Goal: Task Accomplishment & Management: Use online tool/utility

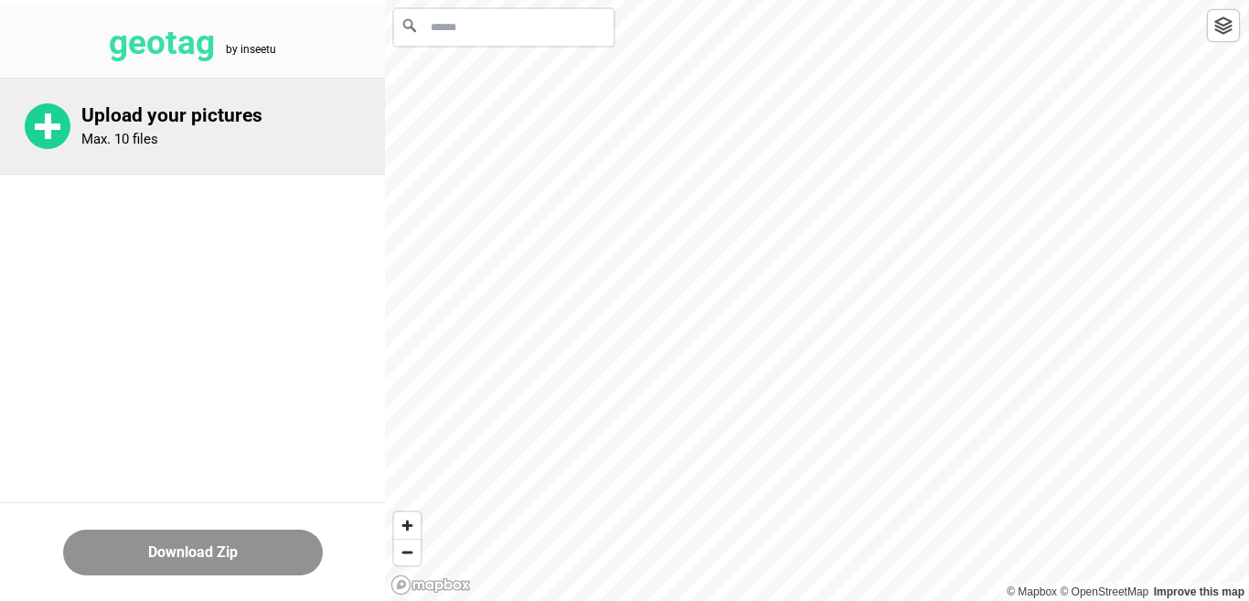
click at [232, 126] on div "Upload your pictures Max. 10 files" at bounding box center [233, 126] width 304 height 44
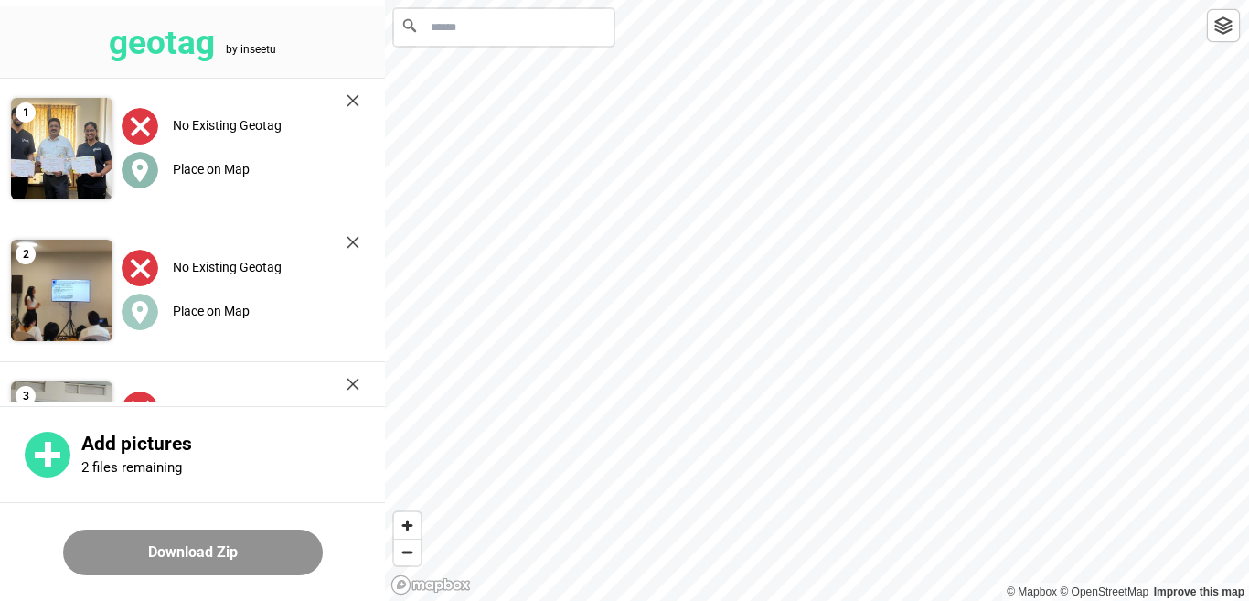
click at [186, 162] on label "Place on Map" at bounding box center [211, 169] width 77 height 15
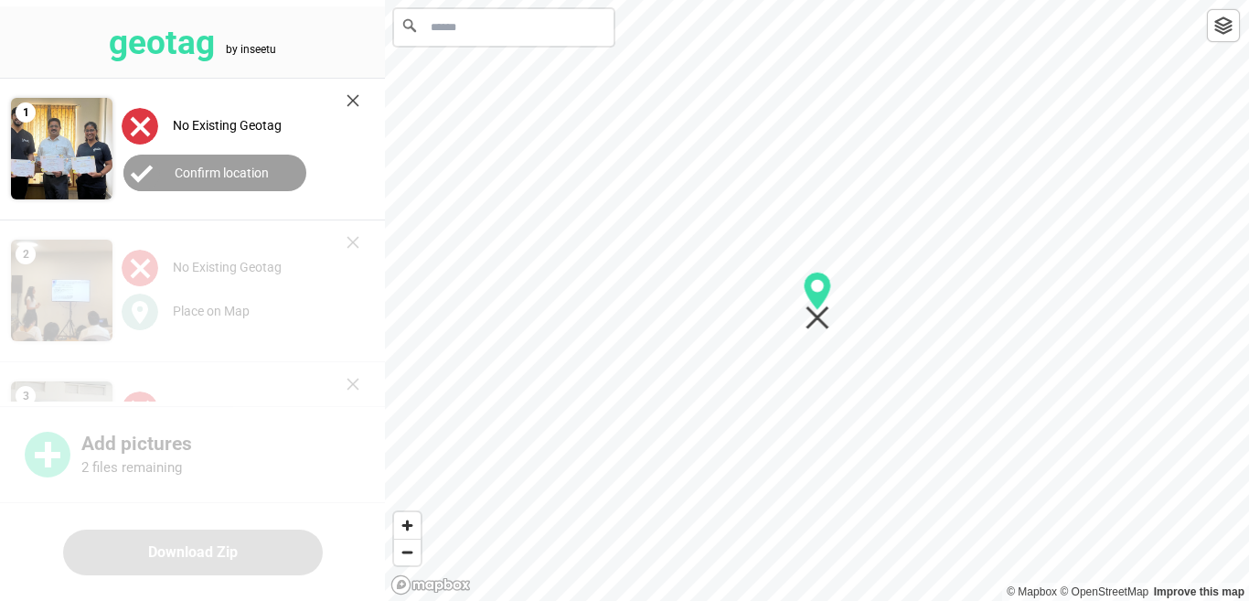
click at [490, 37] on input "Search" at bounding box center [503, 27] width 219 height 37
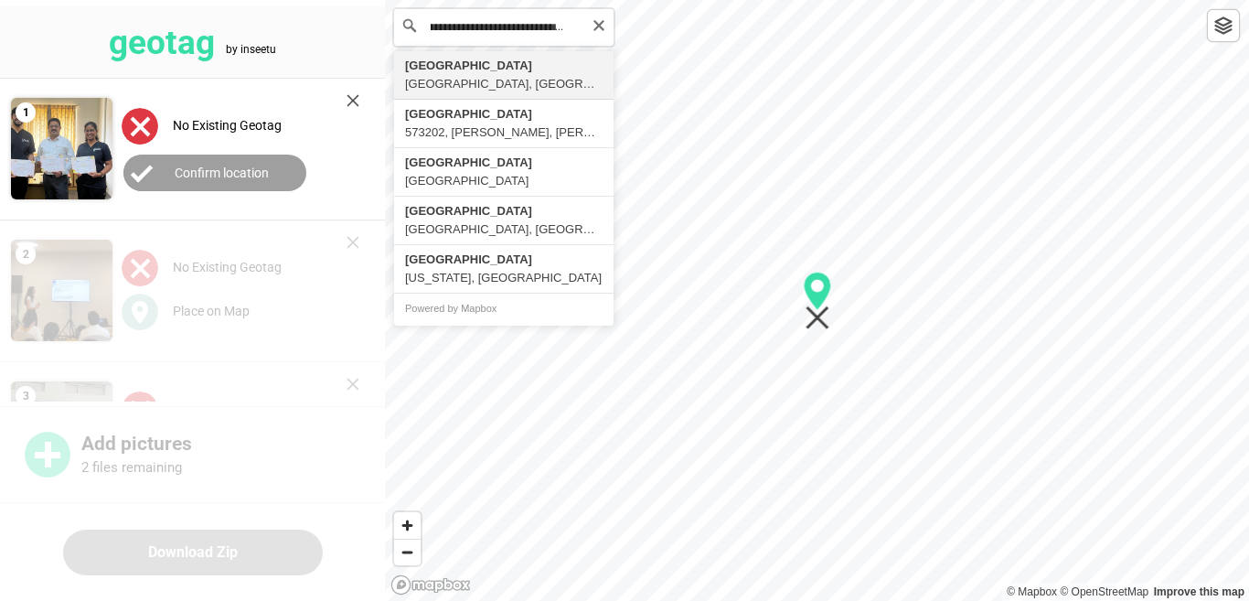
scroll to position [0, 55]
type input "**********"
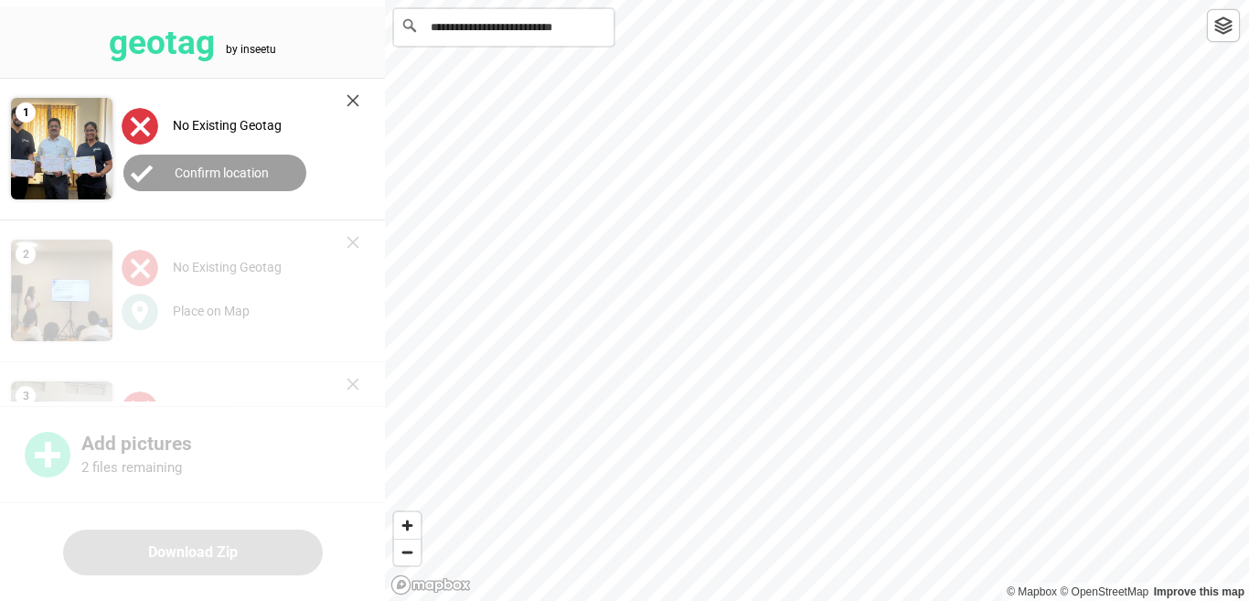
scroll to position [0, 0]
drag, startPoint x: 718, startPoint y: 155, endPoint x: 767, endPoint y: 250, distance: 107.1
click at [767, 250] on icon "Map marker" at bounding box center [768, 244] width 27 height 38
click at [408, 529] on span "Zoom in" at bounding box center [407, 525] width 27 height 27
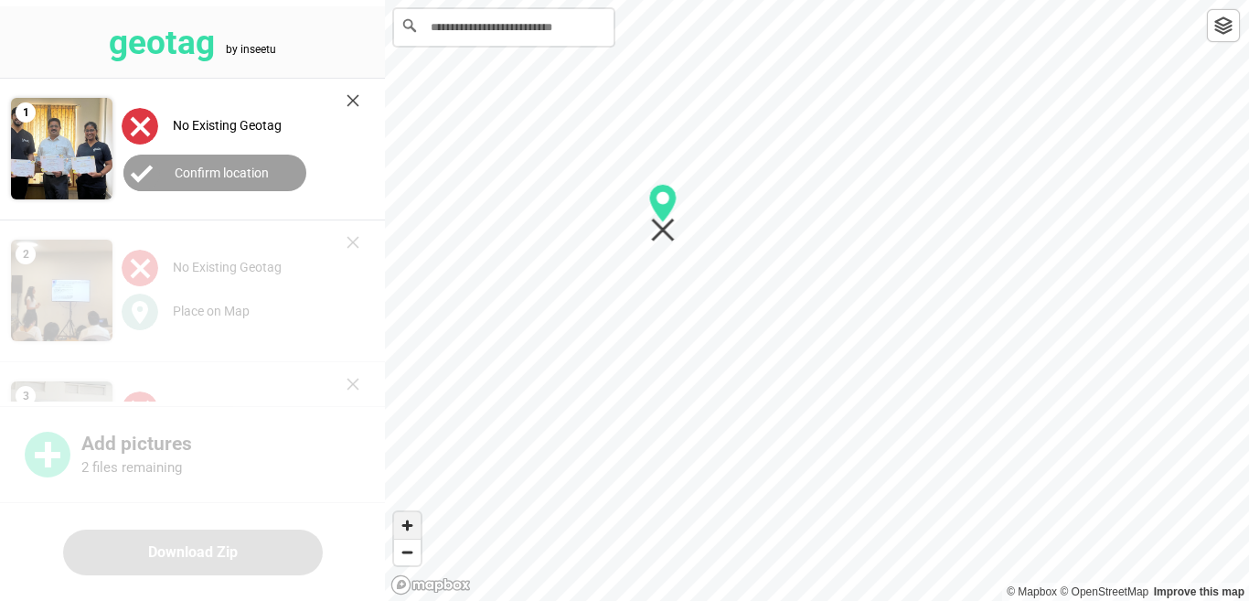
click at [404, 524] on span "Zoom in" at bounding box center [407, 525] width 27 height 27
click at [406, 524] on span "Zoom in" at bounding box center [407, 525] width 27 height 27
click at [411, 527] on span "Zoom in" at bounding box center [407, 525] width 27 height 27
drag, startPoint x: 792, startPoint y: 241, endPoint x: 673, endPoint y: 211, distance: 122.6
click at [672, 213] on icon "Map marker" at bounding box center [672, 188] width 28 height 59
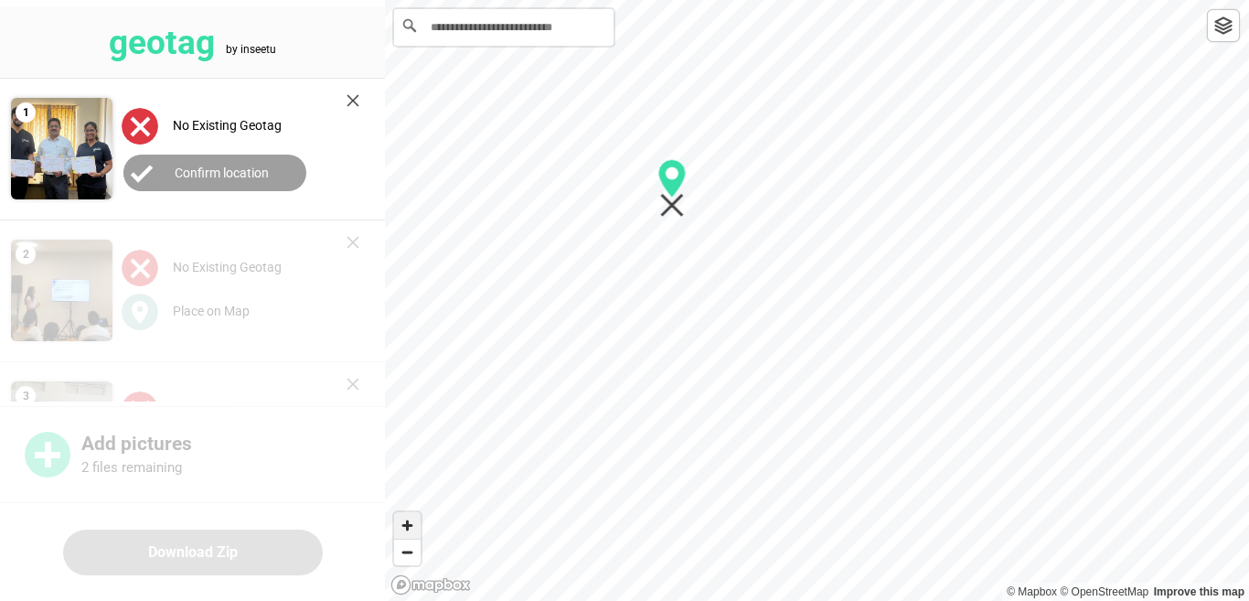
click at [404, 529] on span "Zoom in" at bounding box center [407, 525] width 27 height 27
drag, startPoint x: 572, startPoint y: 206, endPoint x: 581, endPoint y: 237, distance: 32.2
click at [581, 237] on icon "Map marker" at bounding box center [578, 233] width 24 height 24
click at [1222, 29] on img at bounding box center [1223, 25] width 18 height 18
click at [410, 529] on span "Zoom in" at bounding box center [407, 525] width 27 height 27
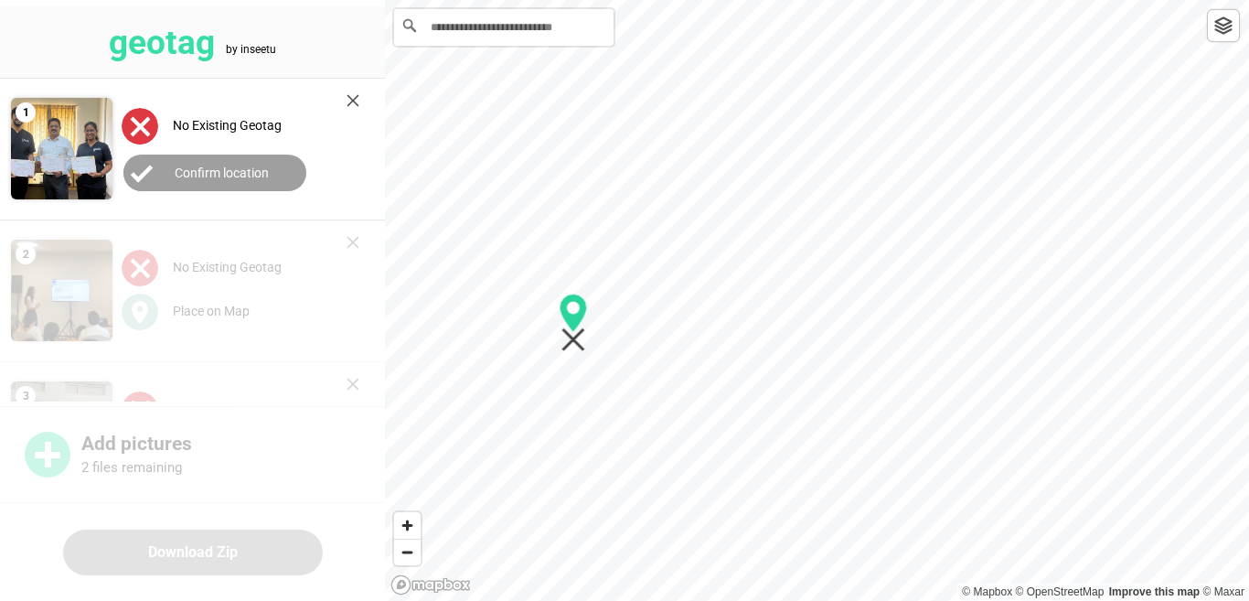
click at [573, 0] on div at bounding box center [817, 0] width 864 height 0
click at [222, 165] on label "Confirm location" at bounding box center [222, 172] width 94 height 15
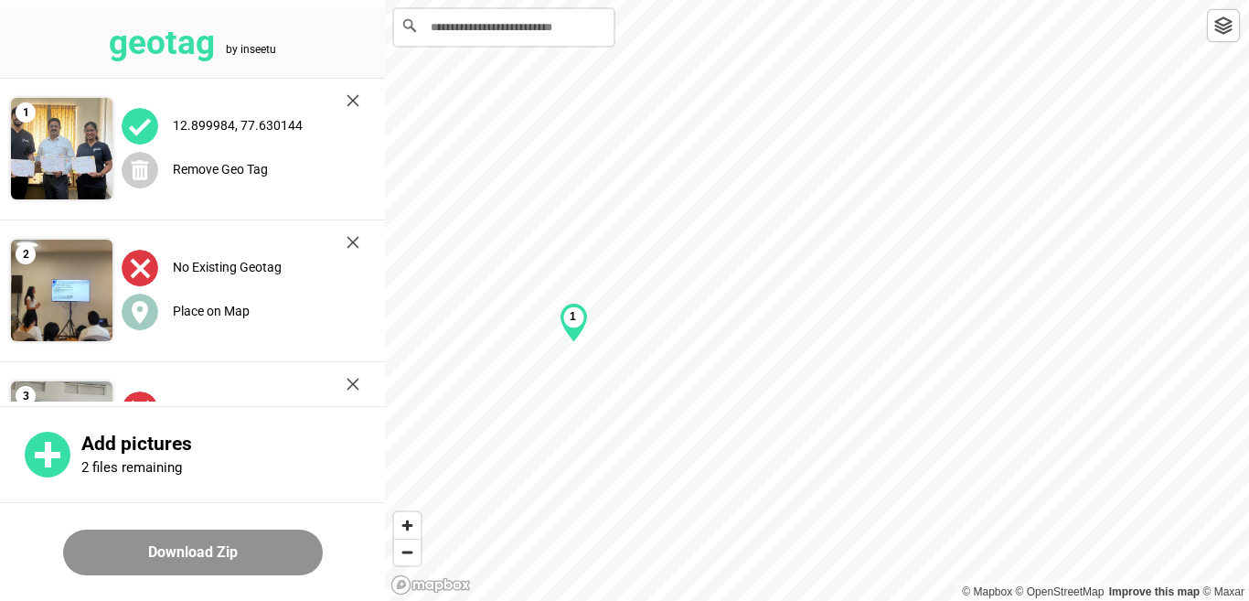
click at [349, 240] on img at bounding box center [352, 242] width 13 height 13
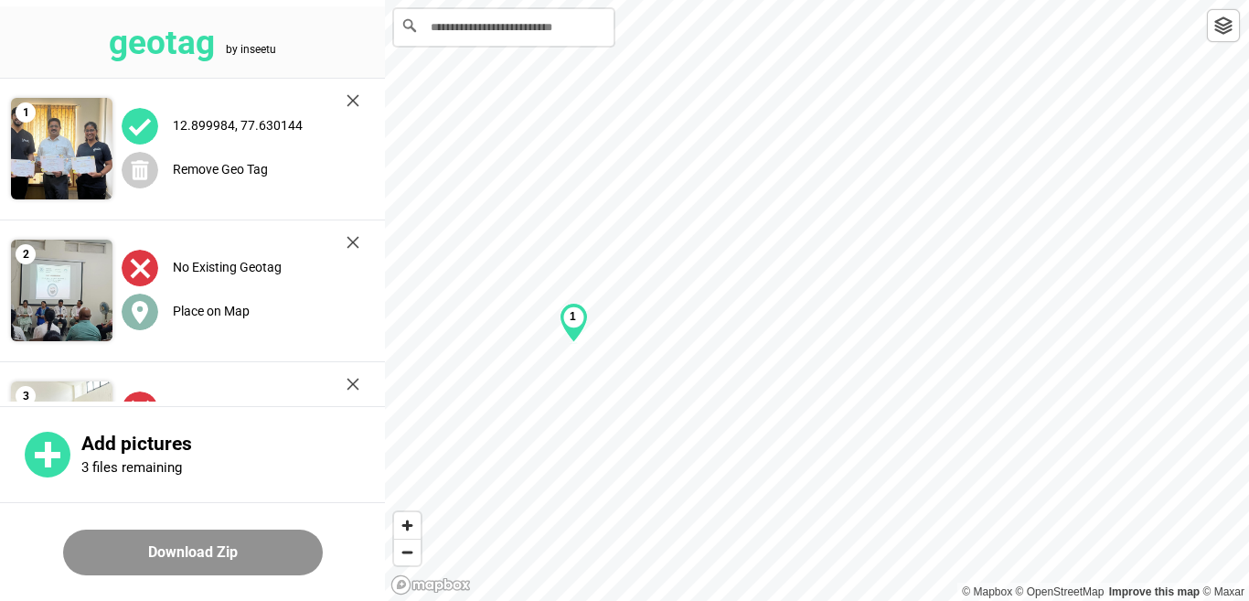
click at [221, 304] on label "Place on Map" at bounding box center [211, 311] width 77 height 15
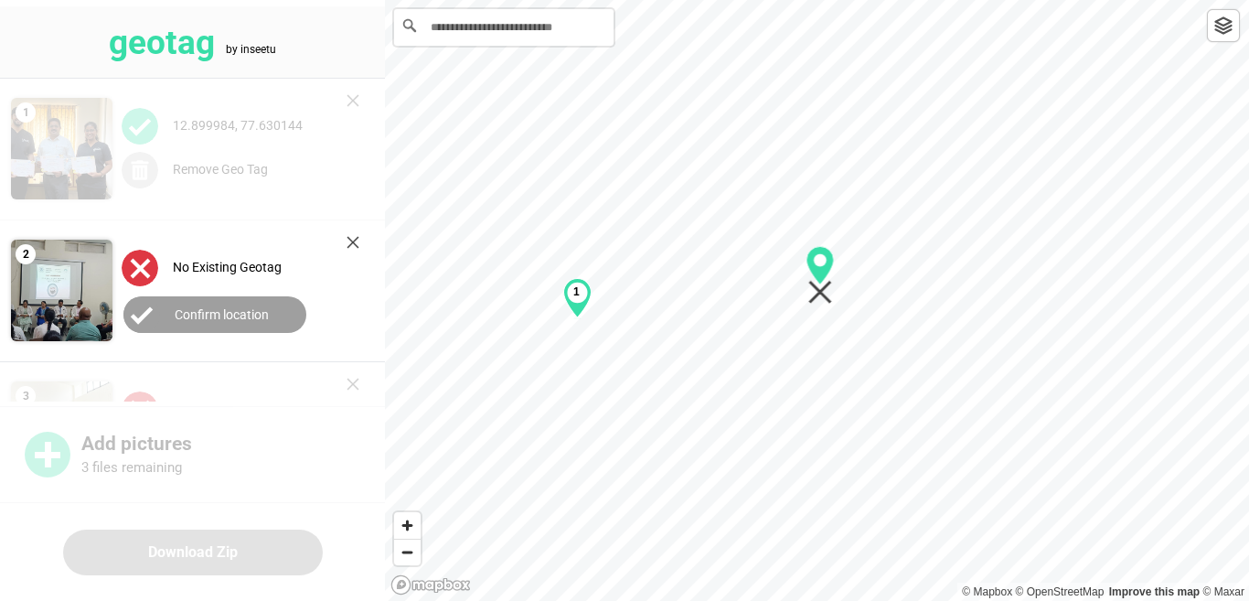
drag, startPoint x: 568, startPoint y: 312, endPoint x: 571, endPoint y: 287, distance: 25.0
click at [571, 287] on div "1" at bounding box center [577, 298] width 28 height 40
drag, startPoint x: 571, startPoint y: 303, endPoint x: 613, endPoint y: 325, distance: 46.6
click at [613, 325] on div "1" at bounding box center [618, 320] width 28 height 40
drag, startPoint x: 615, startPoint y: 318, endPoint x: 598, endPoint y: 326, distance: 19.2
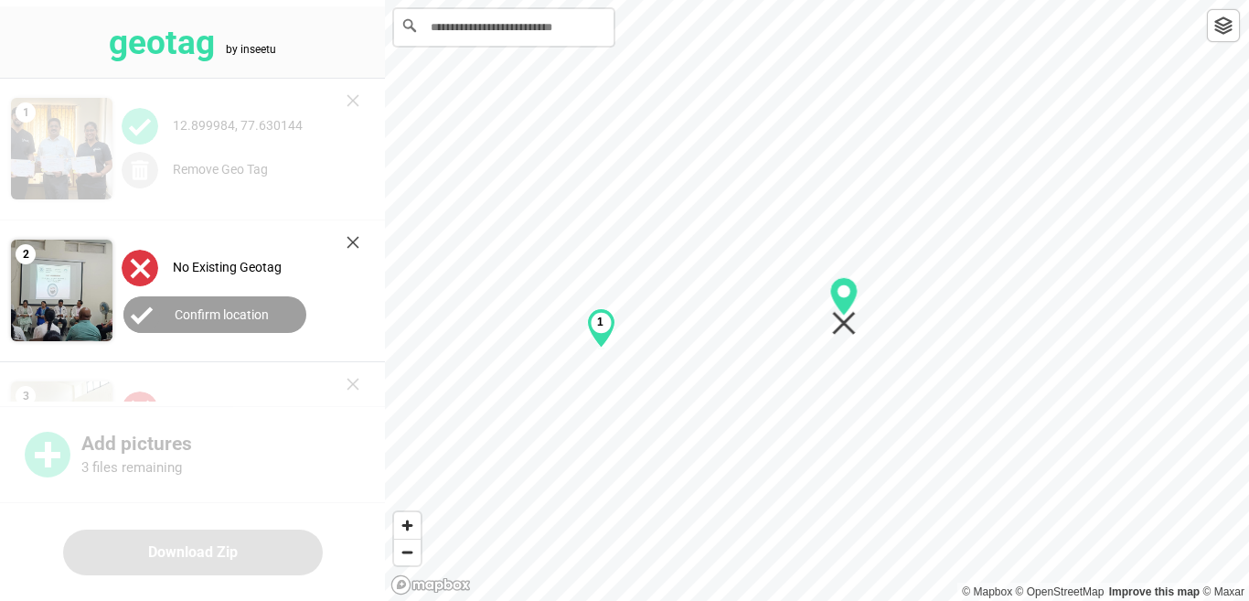
click at [598, 326] on b "1" at bounding box center [600, 321] width 6 height 13
click at [615, 0] on div "1" at bounding box center [817, 0] width 864 height 0
click at [229, 313] on label "Confirm location" at bounding box center [222, 314] width 94 height 15
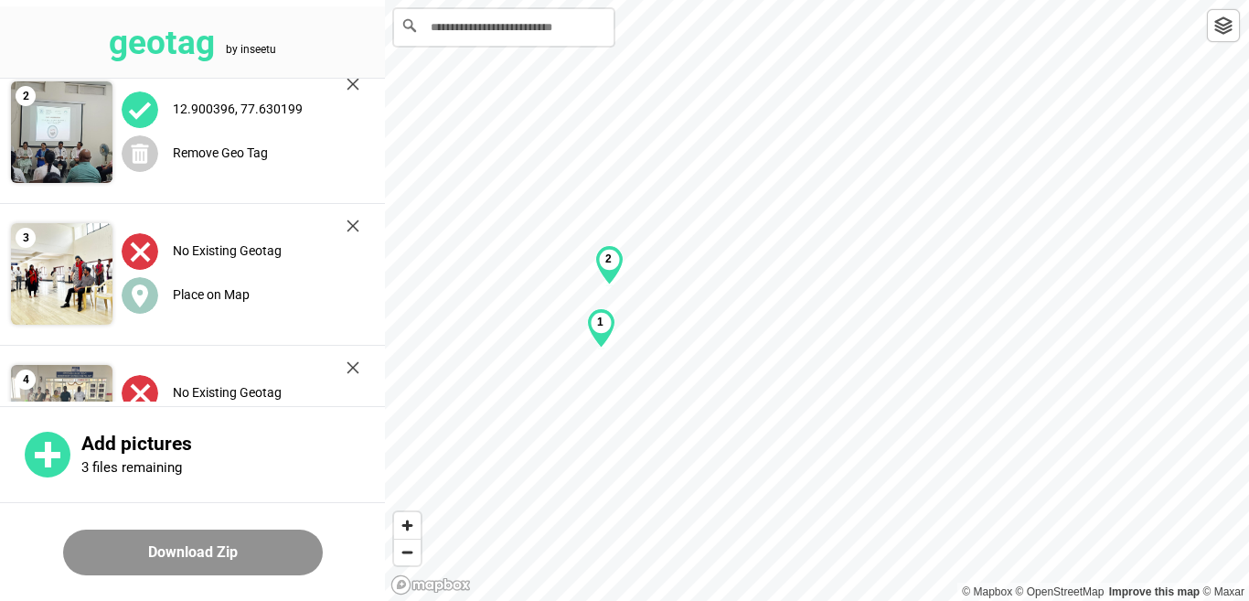
scroll to position [183, 0]
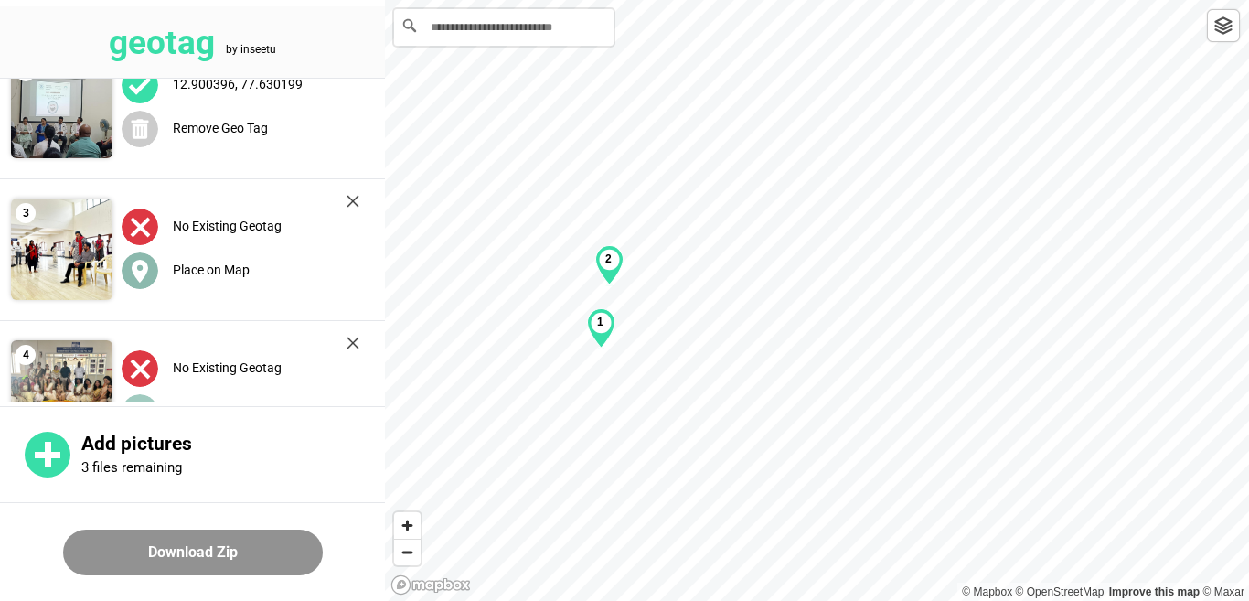
click at [135, 262] on icon at bounding box center [140, 271] width 16 height 23
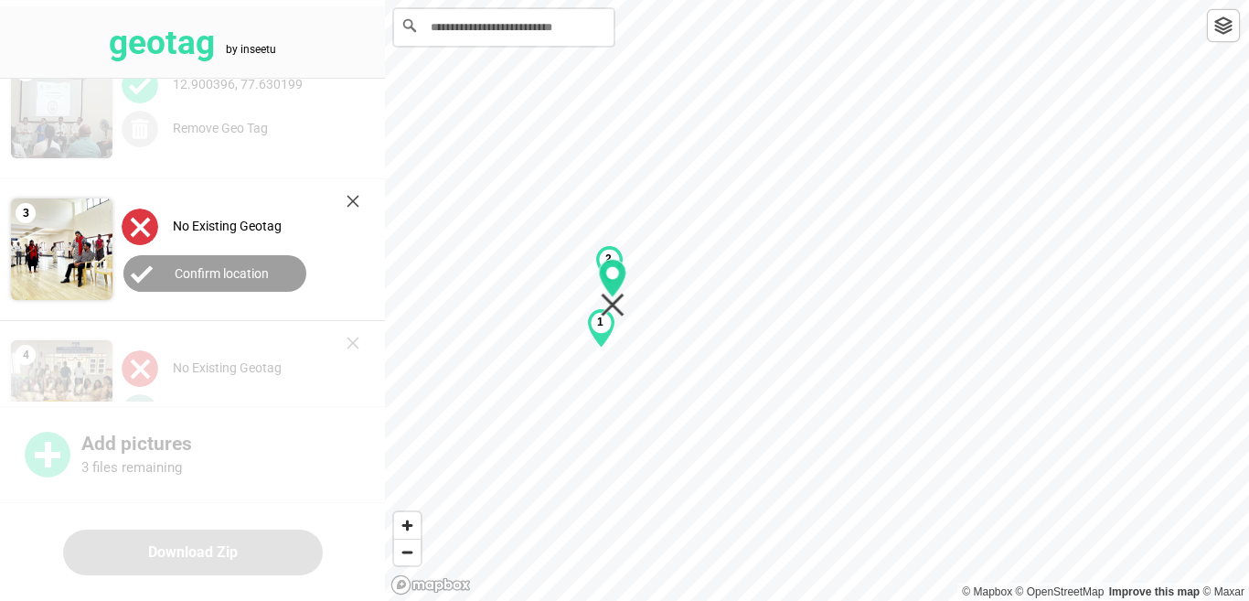
click at [612, 0] on div "1 2" at bounding box center [817, 0] width 864 height 0
click at [229, 266] on label "Confirm location" at bounding box center [222, 273] width 94 height 15
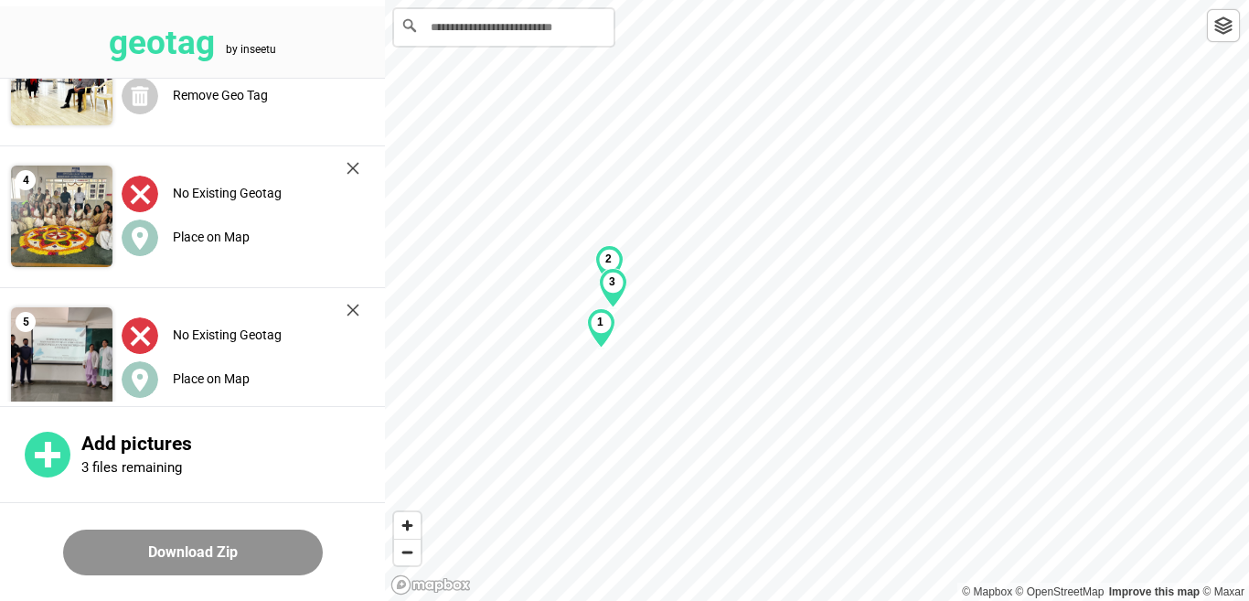
scroll to position [366, 0]
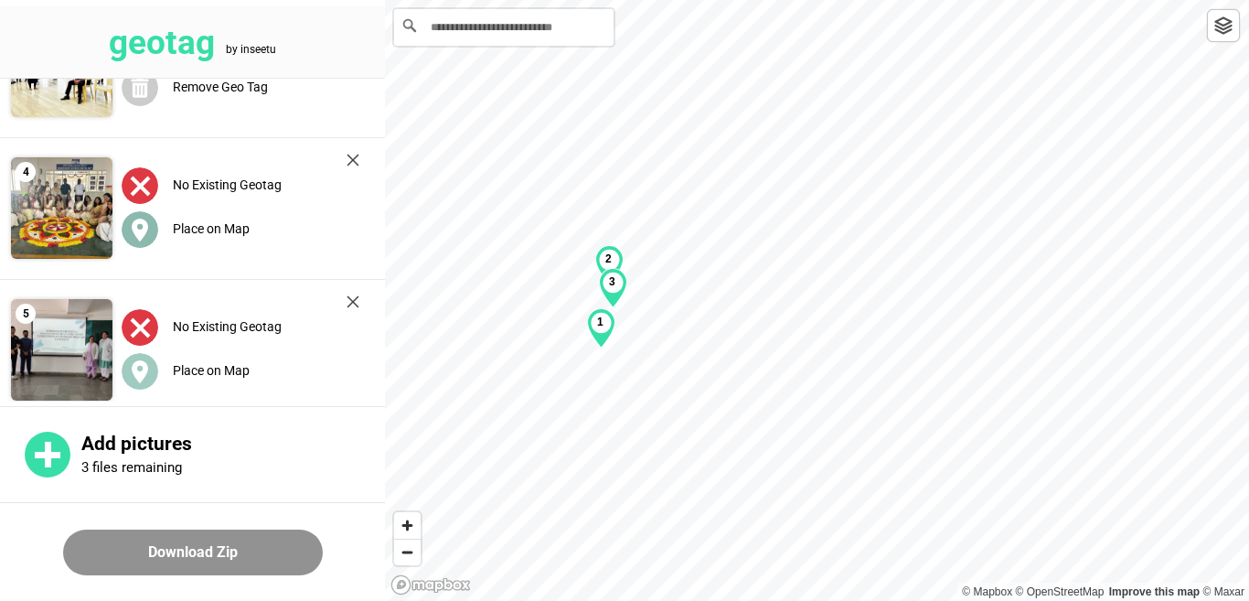
click at [218, 221] on label "Place on Map" at bounding box center [211, 228] width 77 height 15
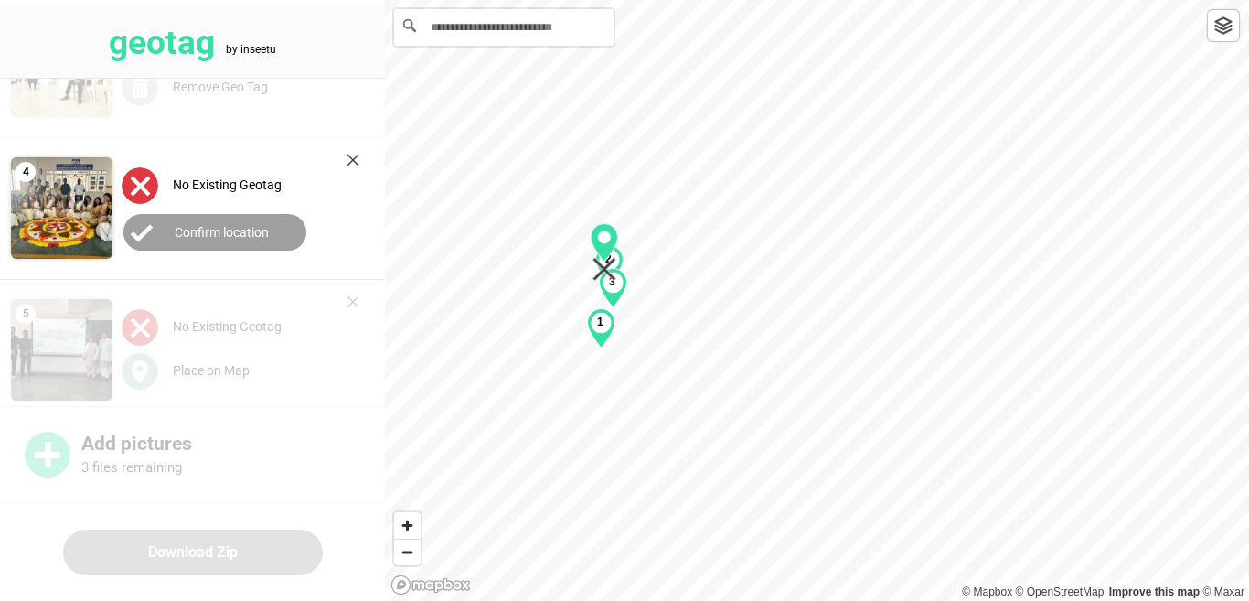
drag, startPoint x: 821, startPoint y: 298, endPoint x: 608, endPoint y: 250, distance: 218.4
click at [608, 0] on div "1 2 3" at bounding box center [817, 0] width 864 height 0
click at [232, 225] on label "Confirm location" at bounding box center [222, 232] width 94 height 15
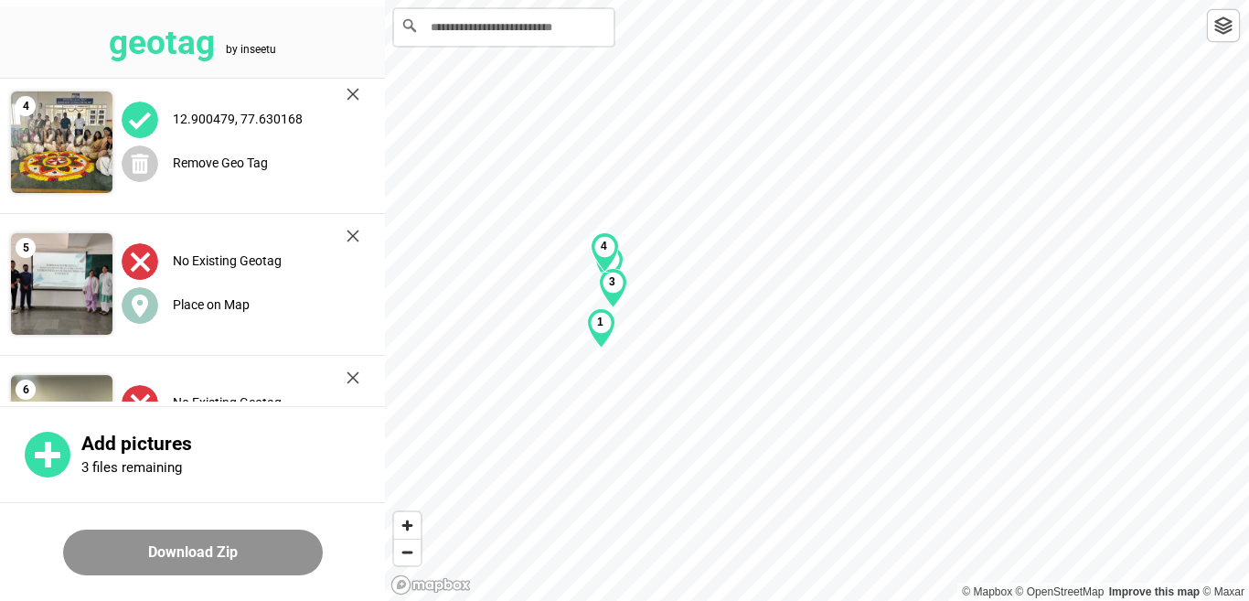
scroll to position [549, 0]
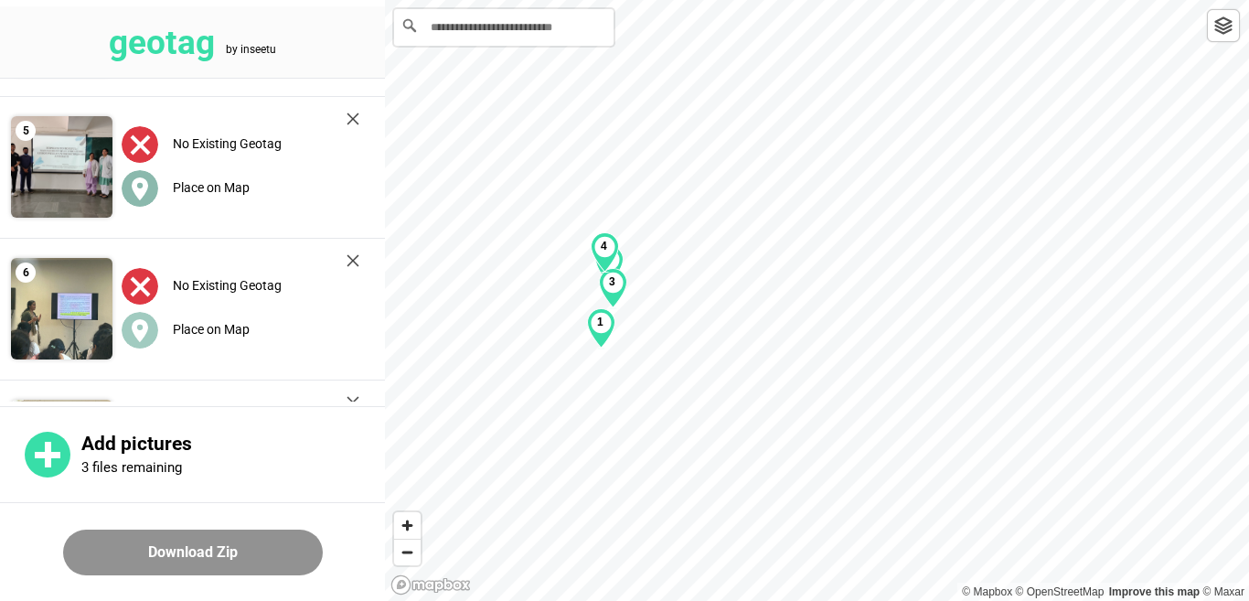
click at [215, 181] on label "Place on Map" at bounding box center [211, 187] width 77 height 15
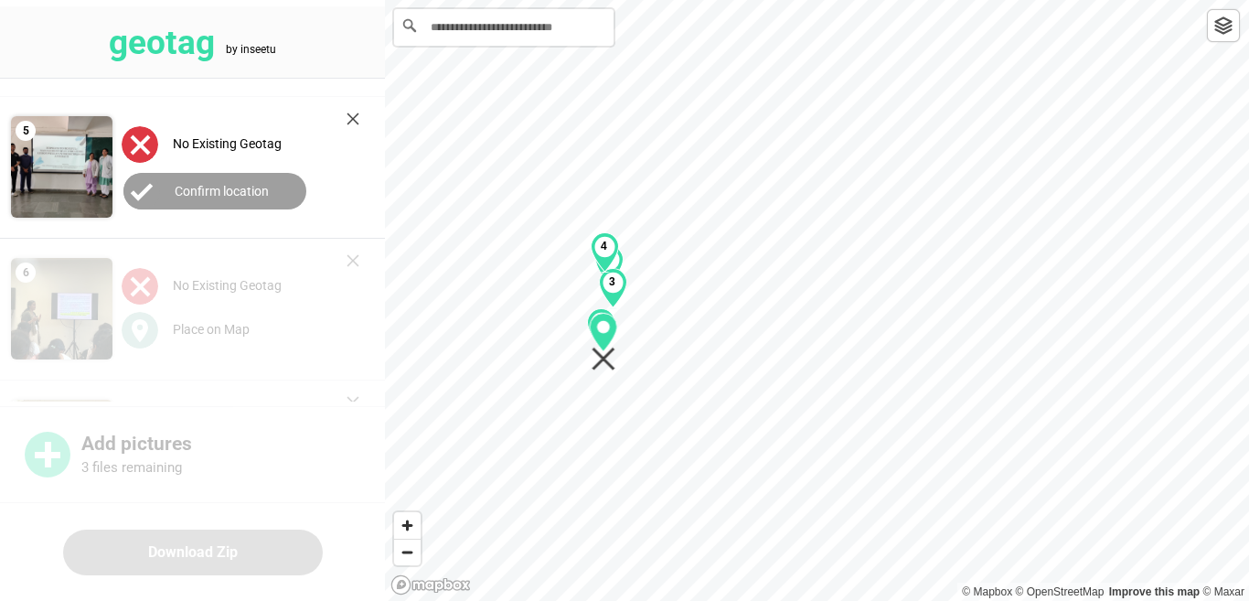
drag, startPoint x: 815, startPoint y: 296, endPoint x: 602, endPoint y: 337, distance: 217.8
click at [602, 0] on div "1 2 3 4" at bounding box center [817, 0] width 864 height 0
click at [220, 184] on label "Confirm location" at bounding box center [222, 191] width 94 height 15
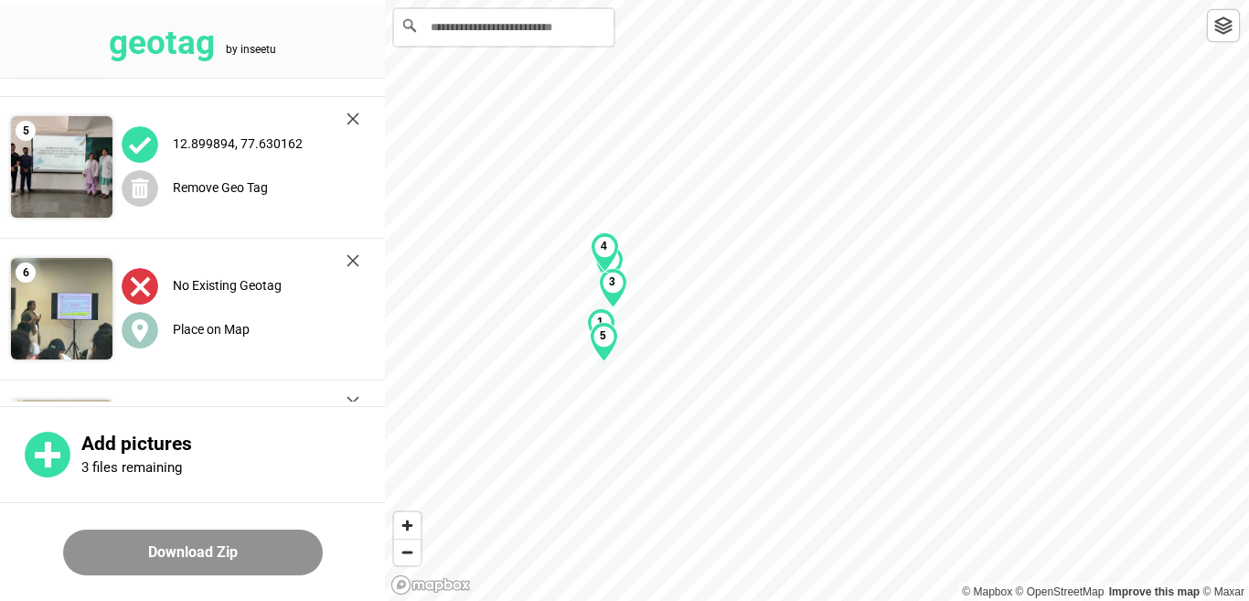
scroll to position [669, 0]
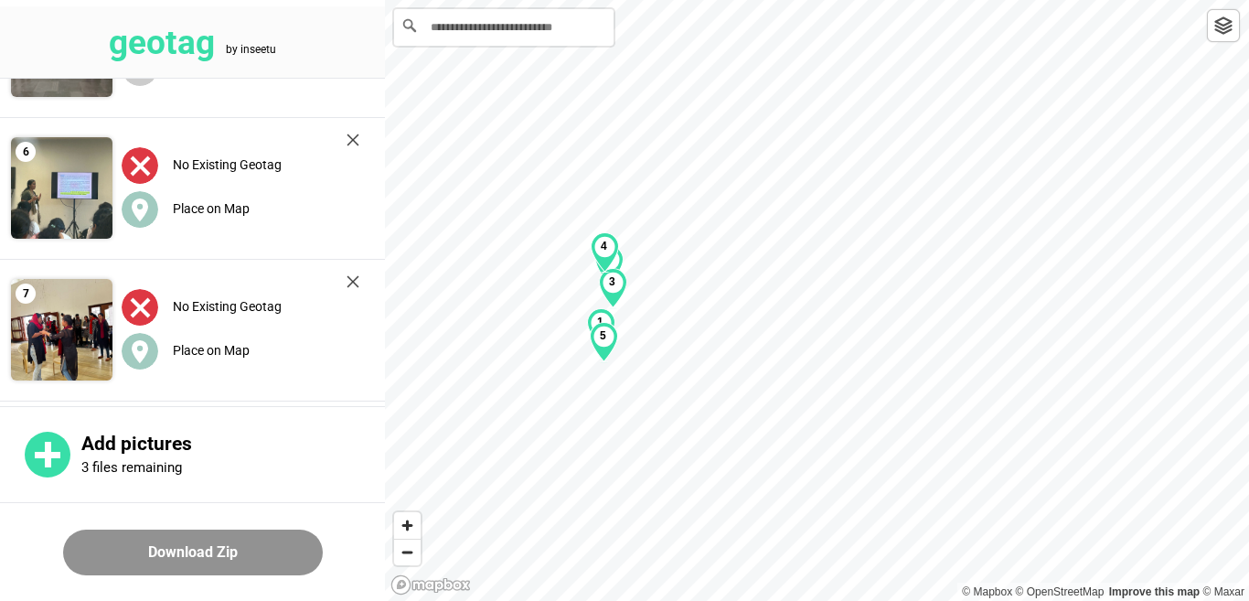
click at [351, 135] on img at bounding box center [352, 139] width 13 height 13
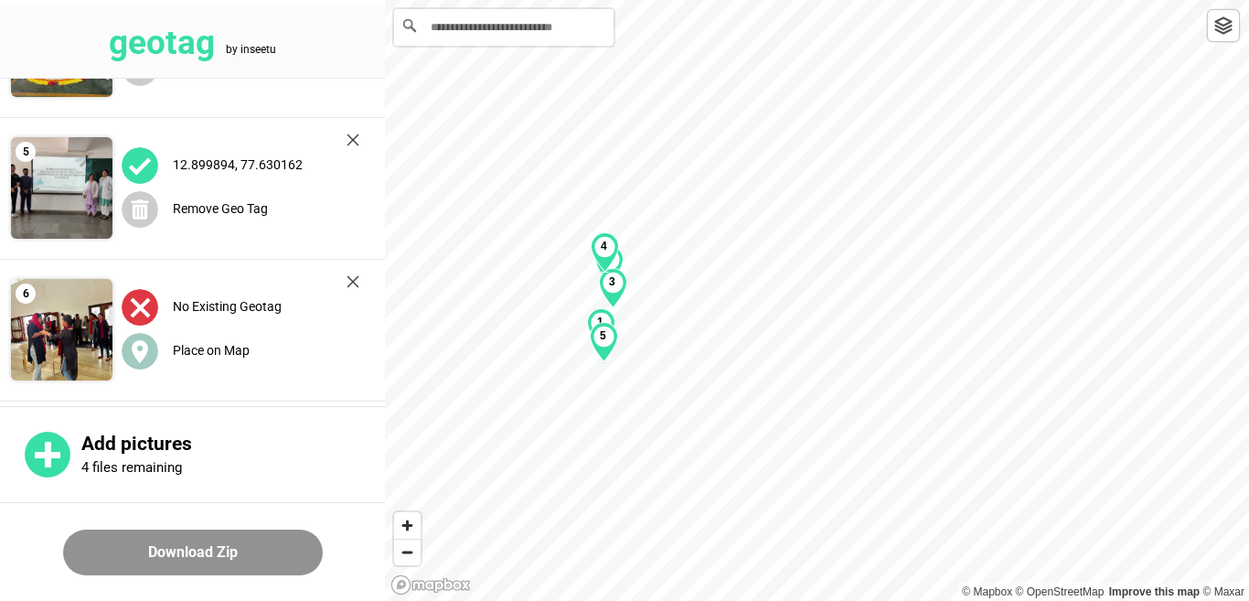
scroll to position [527, 0]
click at [222, 343] on label "Place on Map" at bounding box center [211, 350] width 77 height 15
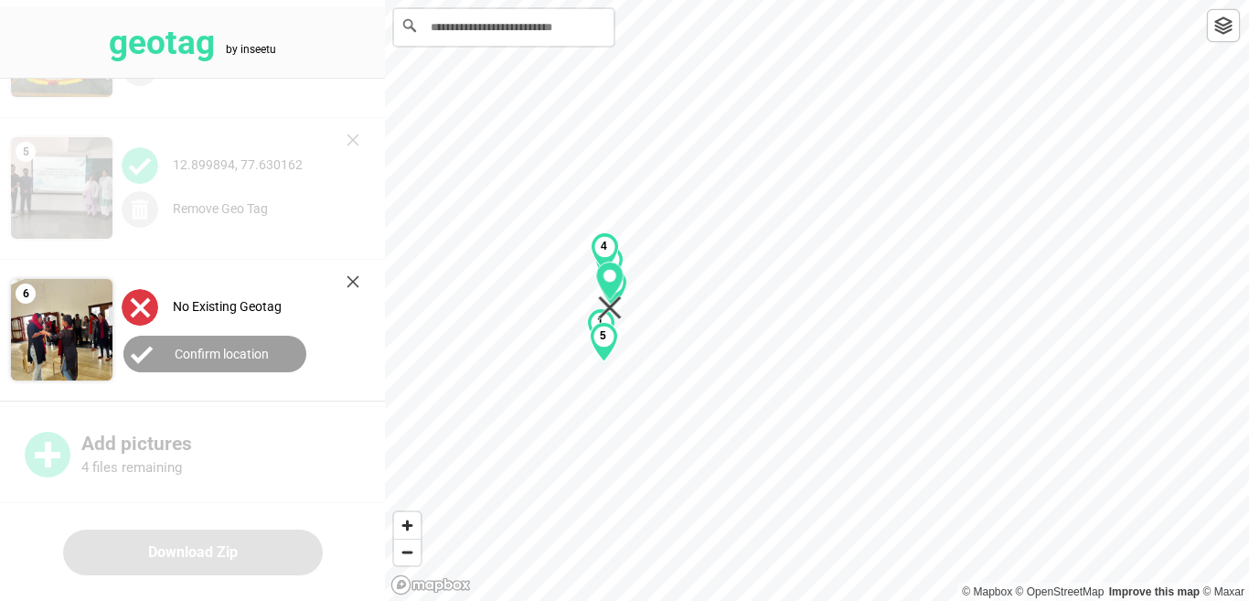
drag, startPoint x: 823, startPoint y: 304, endPoint x: 615, endPoint y: 293, distance: 207.8
click at [615, 0] on div "1 2 3 4 5" at bounding box center [817, 0] width 864 height 0
click at [203, 346] on label "Confirm location" at bounding box center [222, 353] width 94 height 15
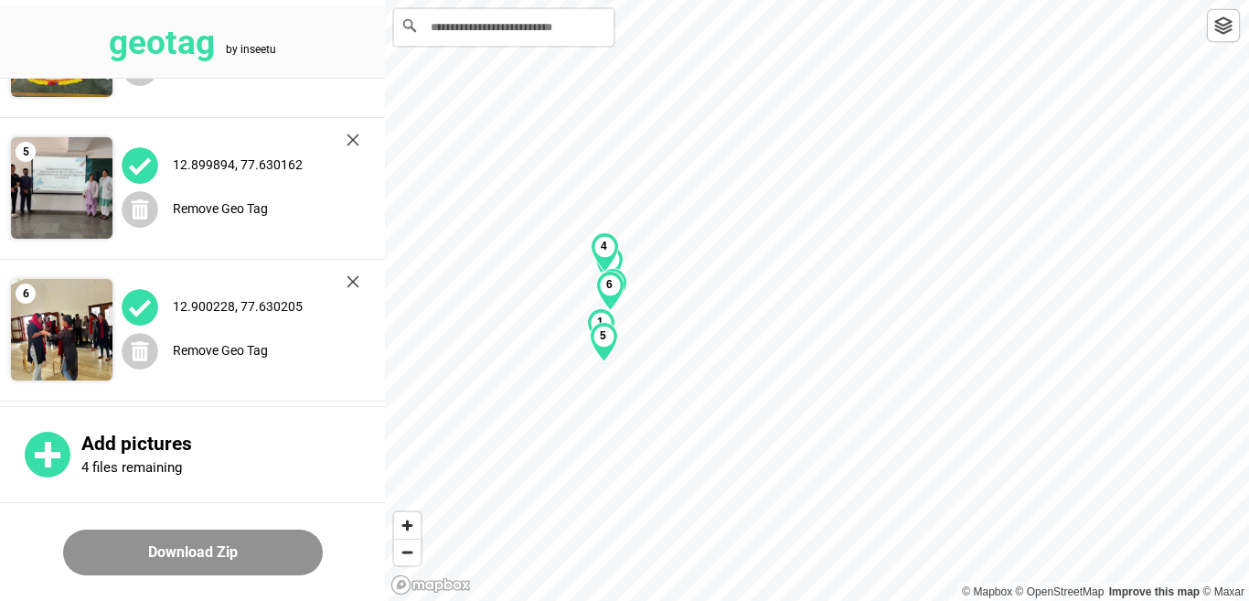
click at [190, 553] on button "Download Zip" at bounding box center [193, 552] width 260 height 46
